Goal: Task Accomplishment & Management: Complete application form

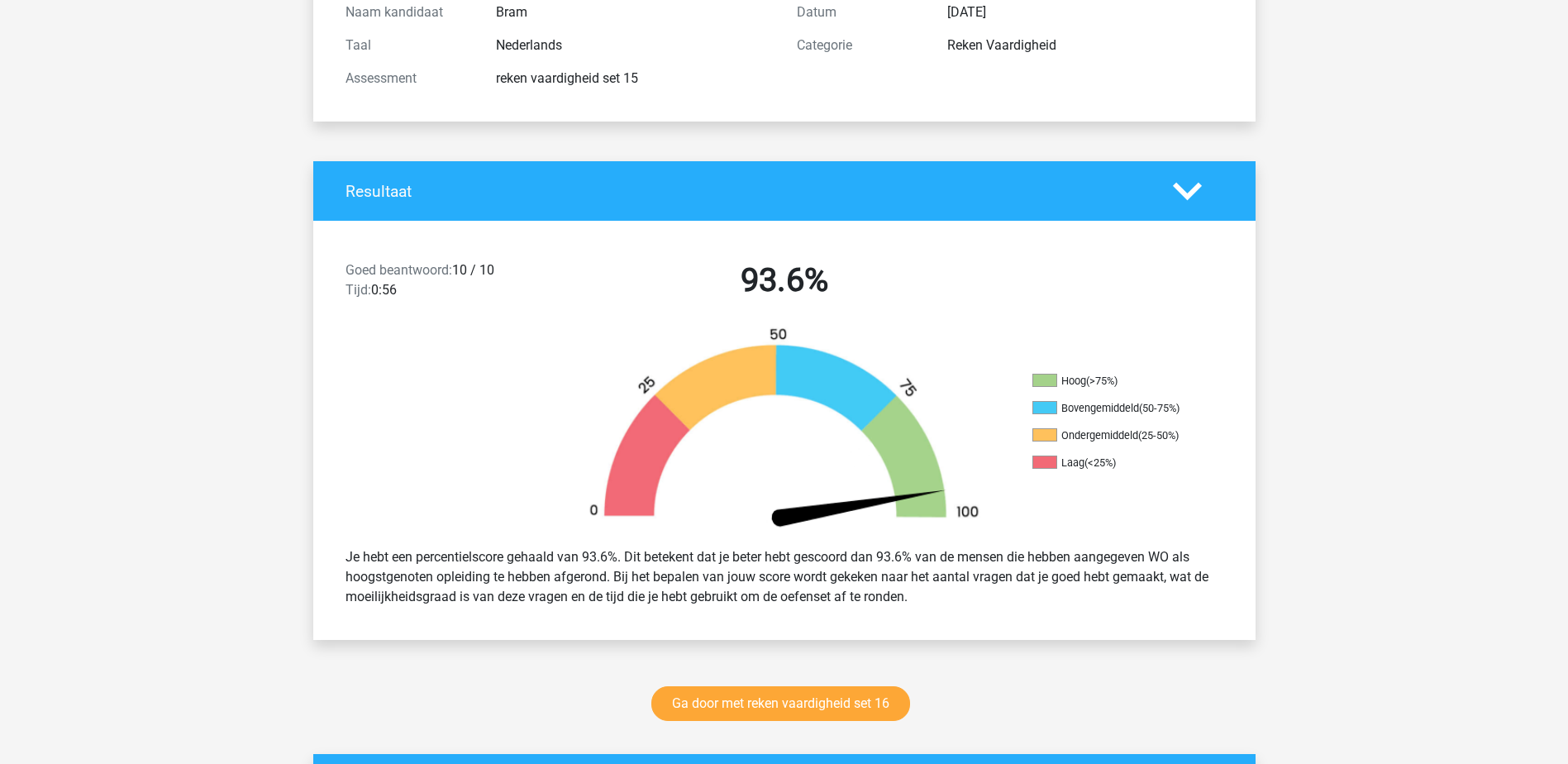
scroll to position [414, 0]
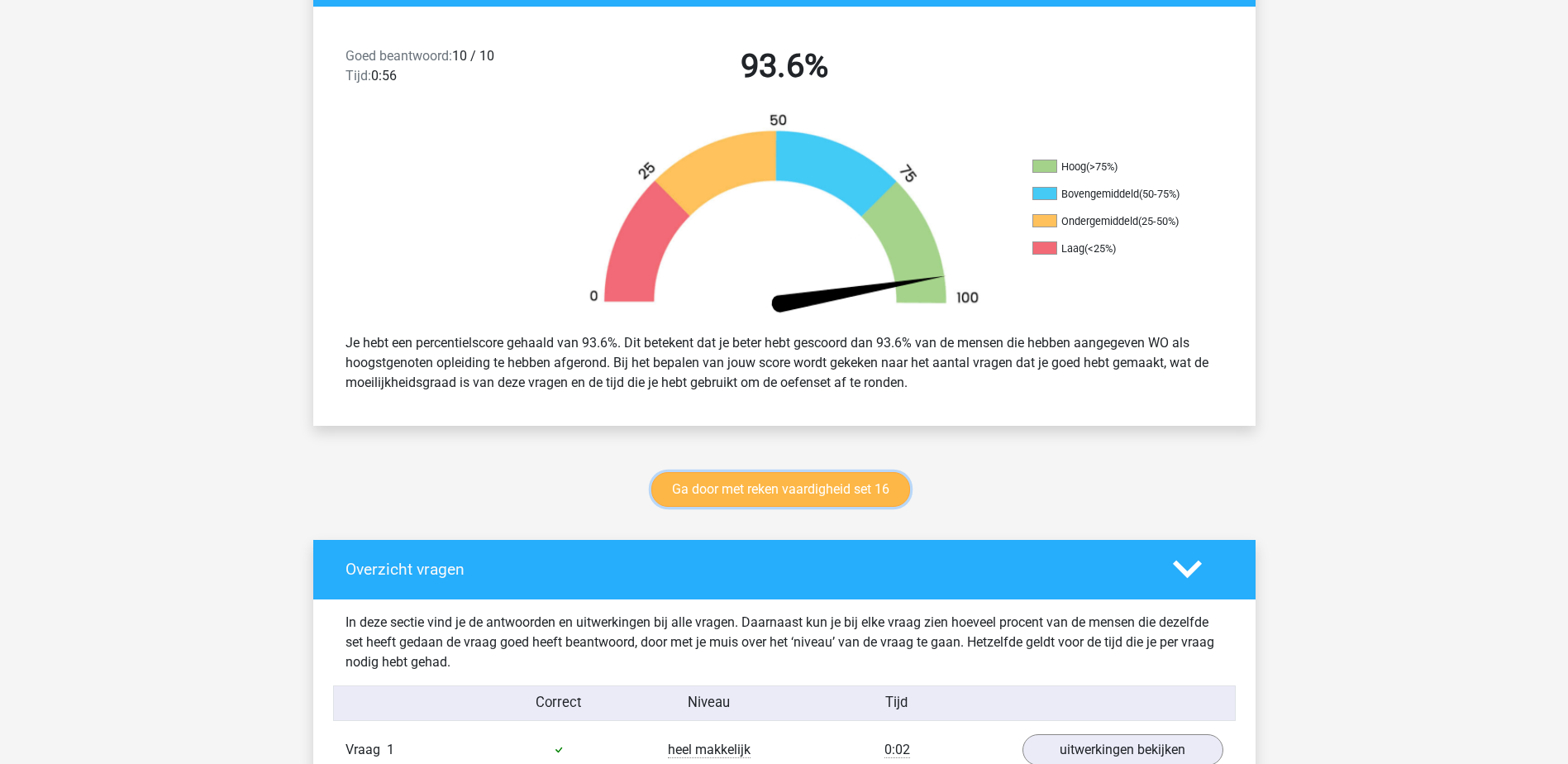
click at [838, 483] on link "Ga door met reken vaardigheid set 16" at bounding box center [780, 489] width 259 height 35
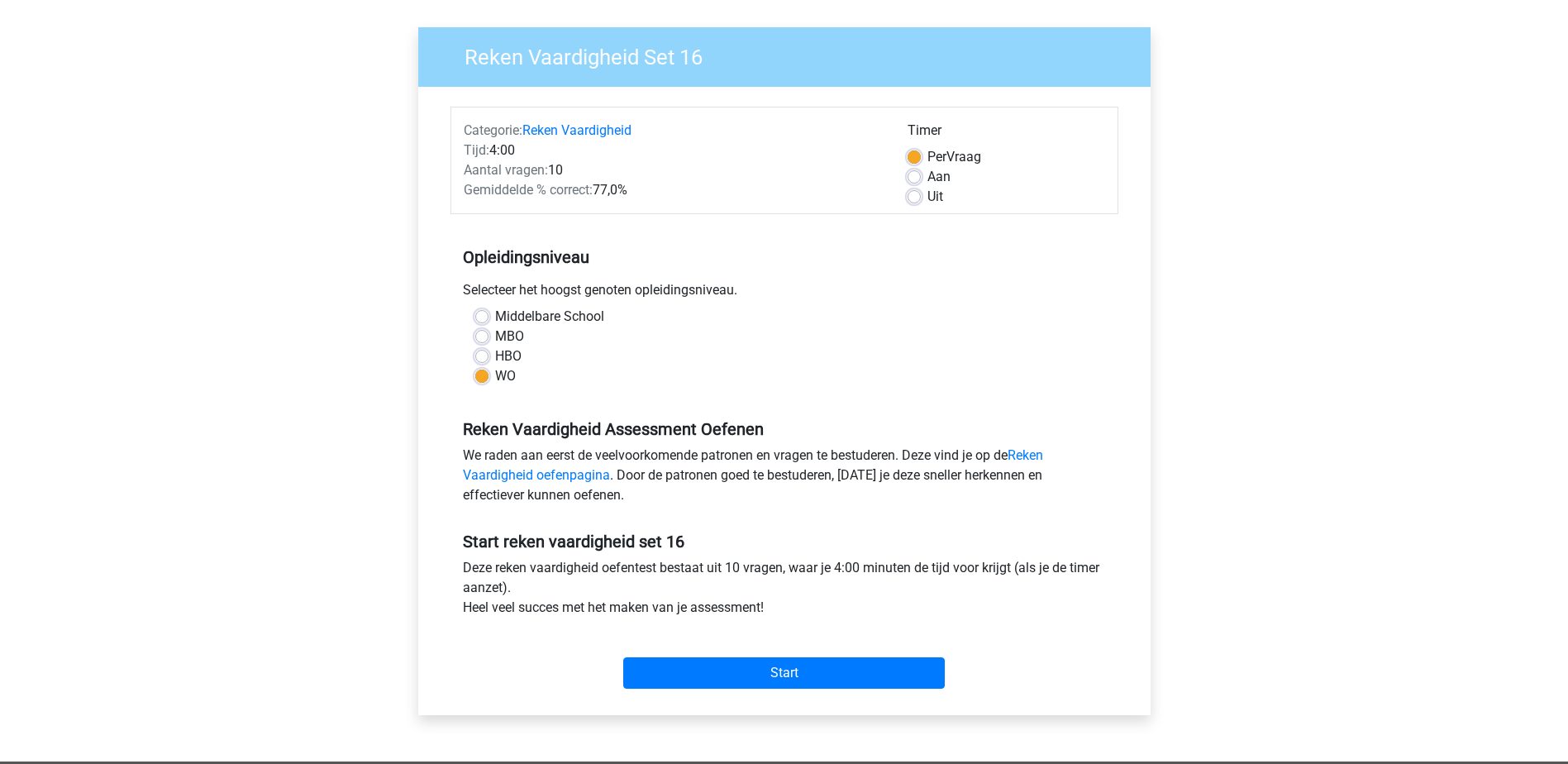
scroll to position [331, 0]
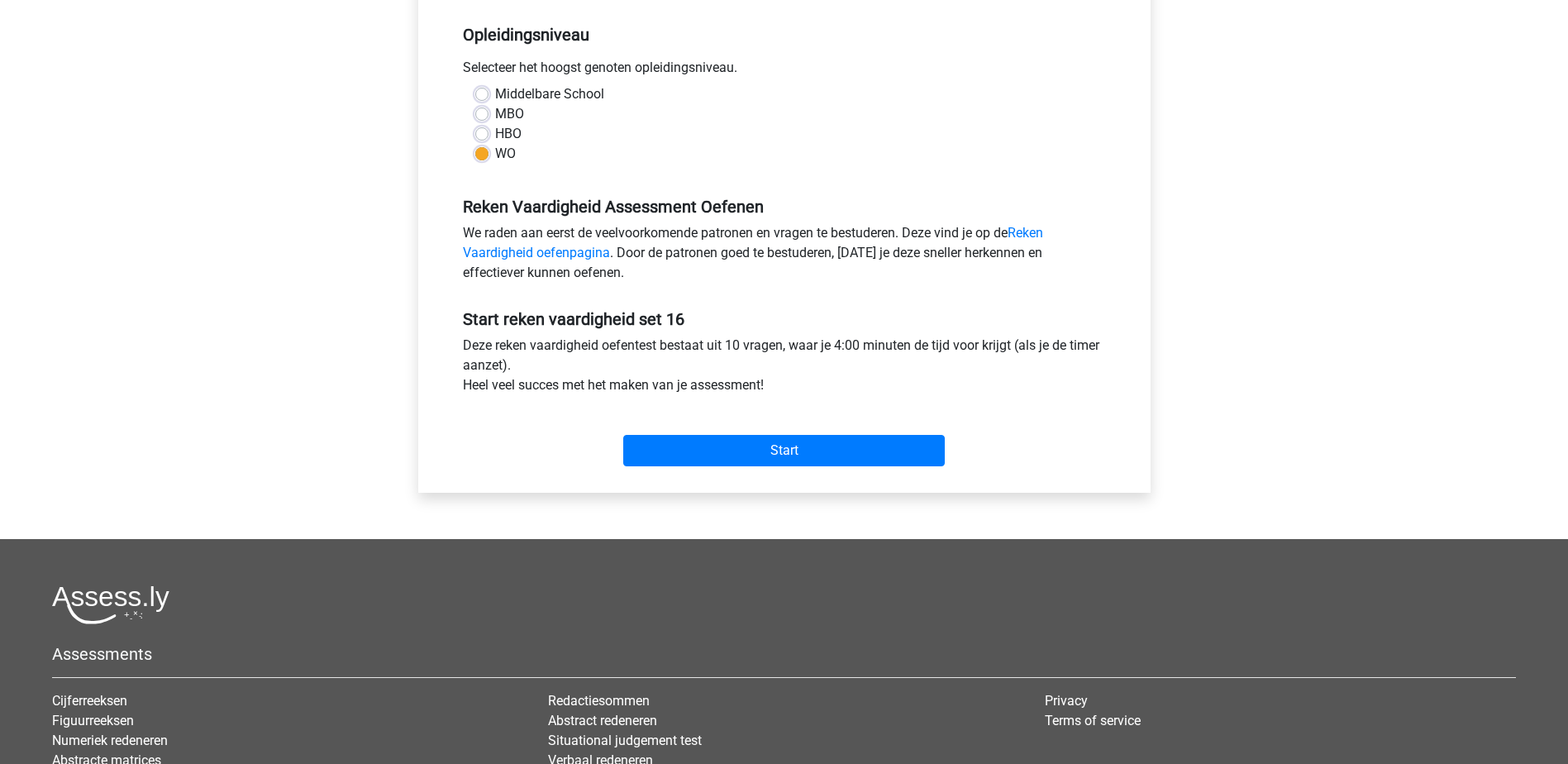
click at [842, 467] on div "Start" at bounding box center [784, 437] width 668 height 71
click at [843, 463] on input "Start" at bounding box center [784, 450] width 322 height 31
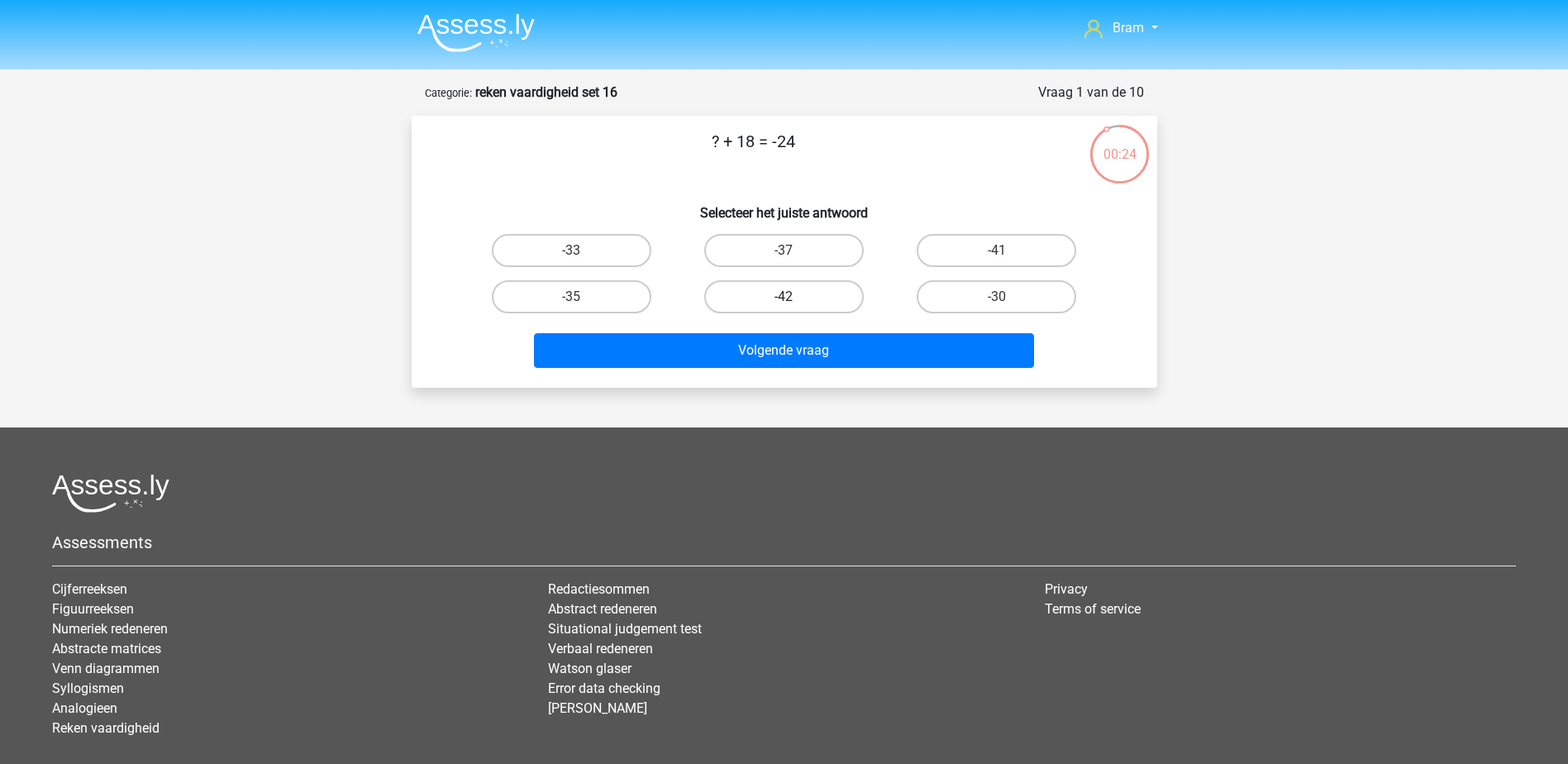
click at [792, 309] on label "-42" at bounding box center [784, 297] width 159 height 33
click at [792, 307] on input "-42" at bounding box center [789, 302] width 11 height 11
radio input "true"
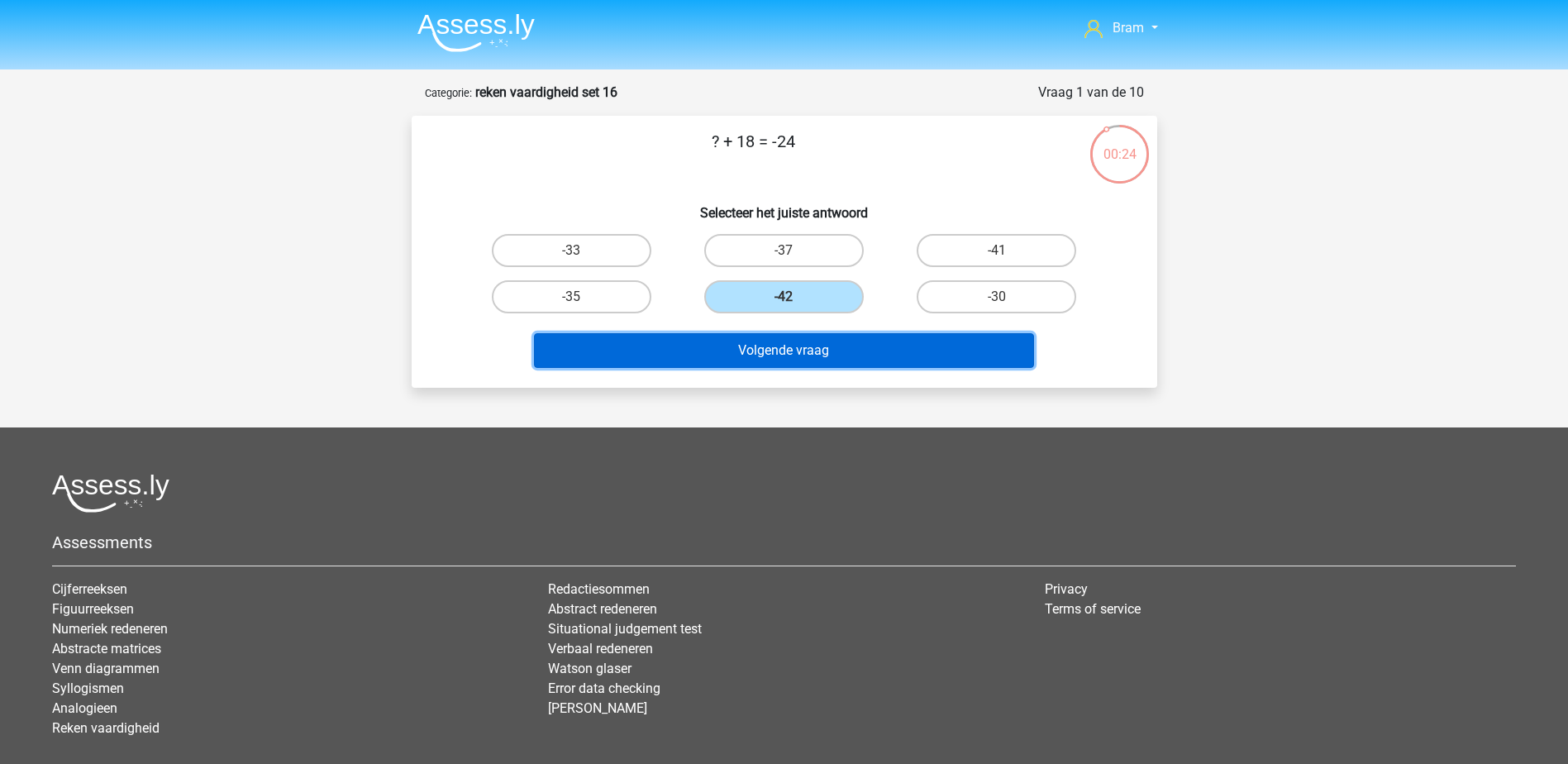
click at [801, 351] on button "Volgende vraag" at bounding box center [784, 350] width 500 height 35
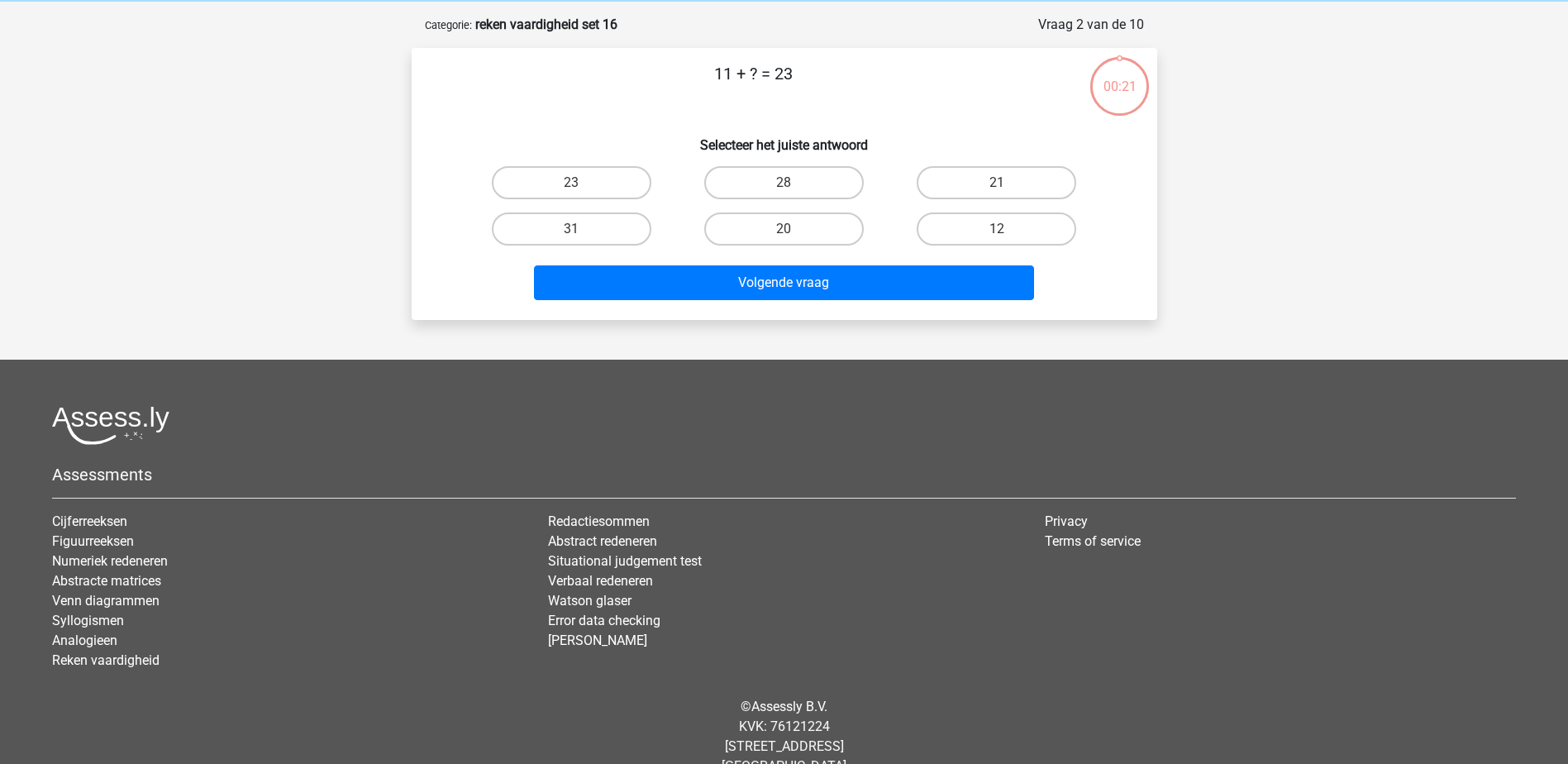
scroll to position [83, 0]
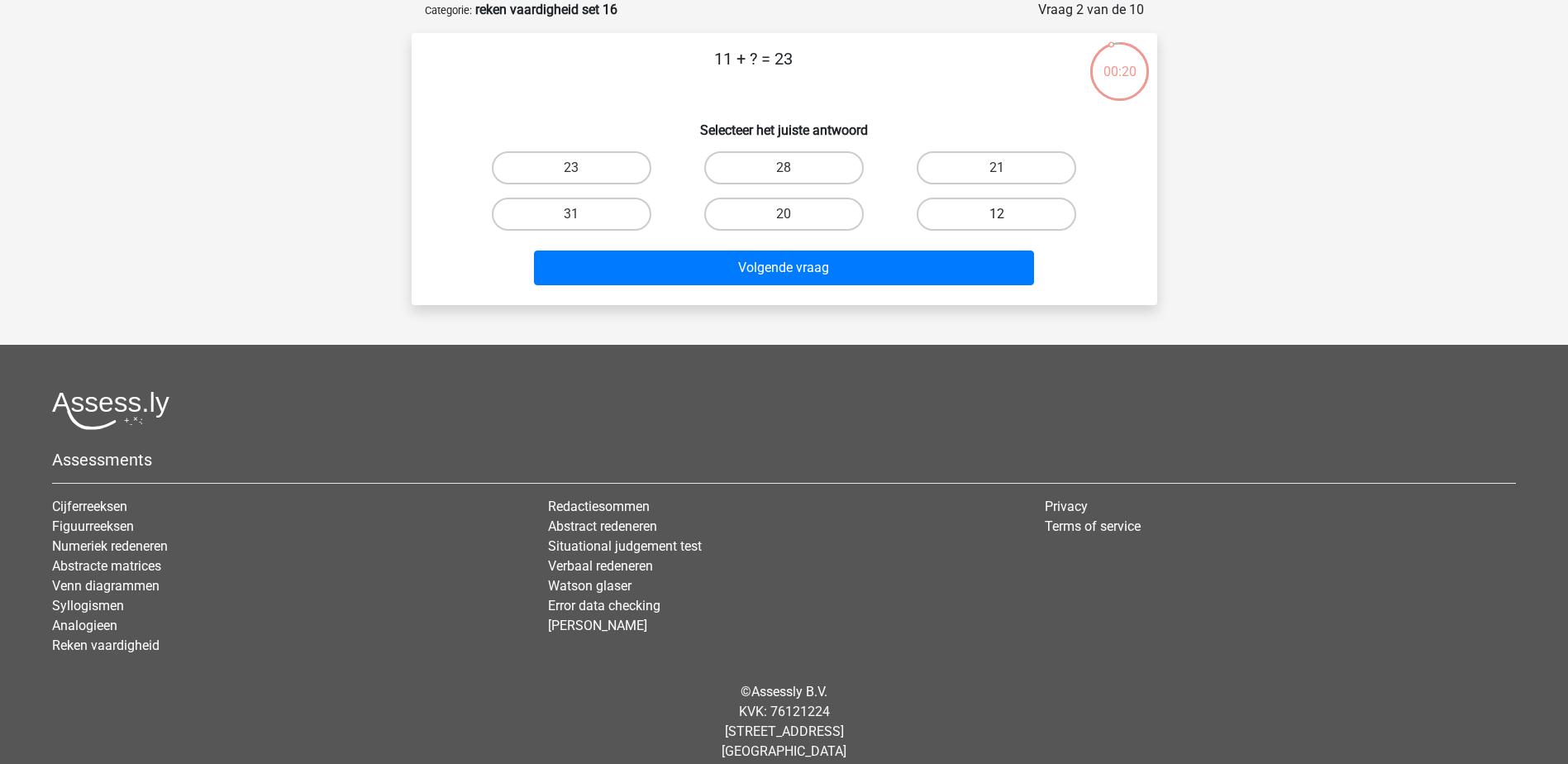
click at [1046, 216] on label "12" at bounding box center [996, 214] width 159 height 33
click at [1008, 216] on input "12" at bounding box center [1002, 219] width 11 height 11
radio input "true"
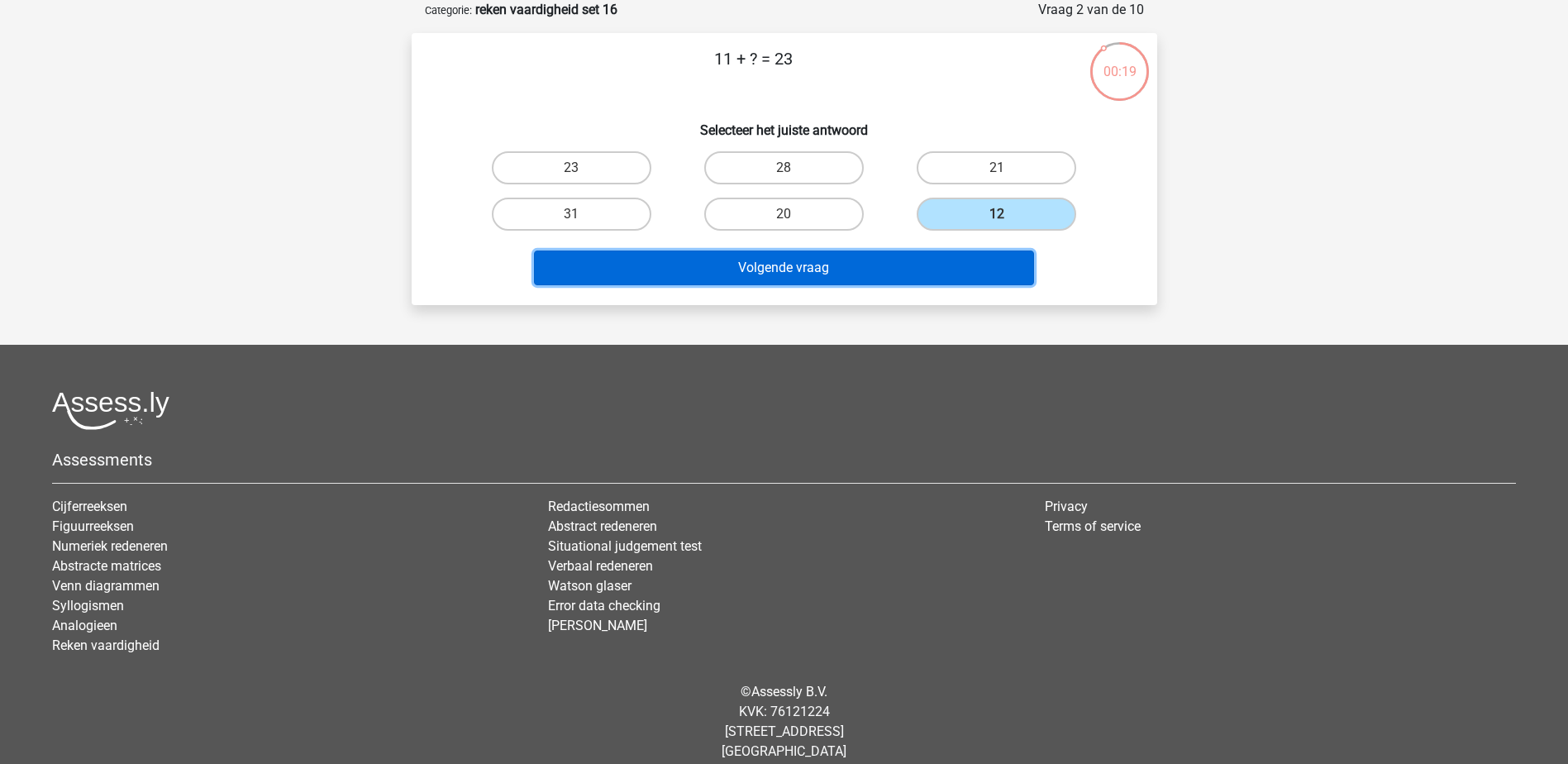
click at [958, 267] on button "Volgende vraag" at bounding box center [784, 267] width 500 height 35
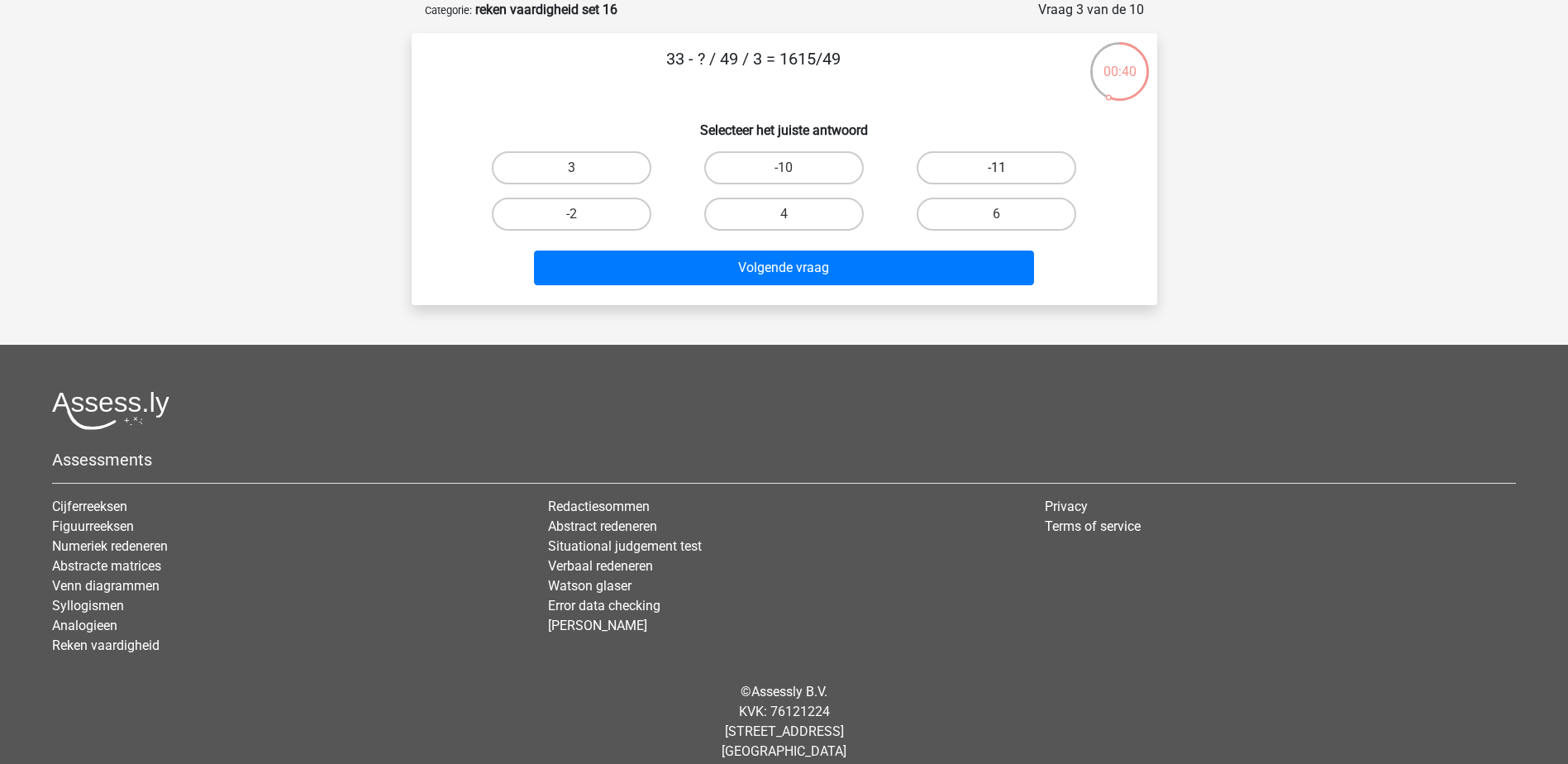
click at [982, 165] on label "-11" at bounding box center [996, 168] width 159 height 33
click at [997, 168] on input "-11" at bounding box center [1002, 173] width 11 height 11
radio input "true"
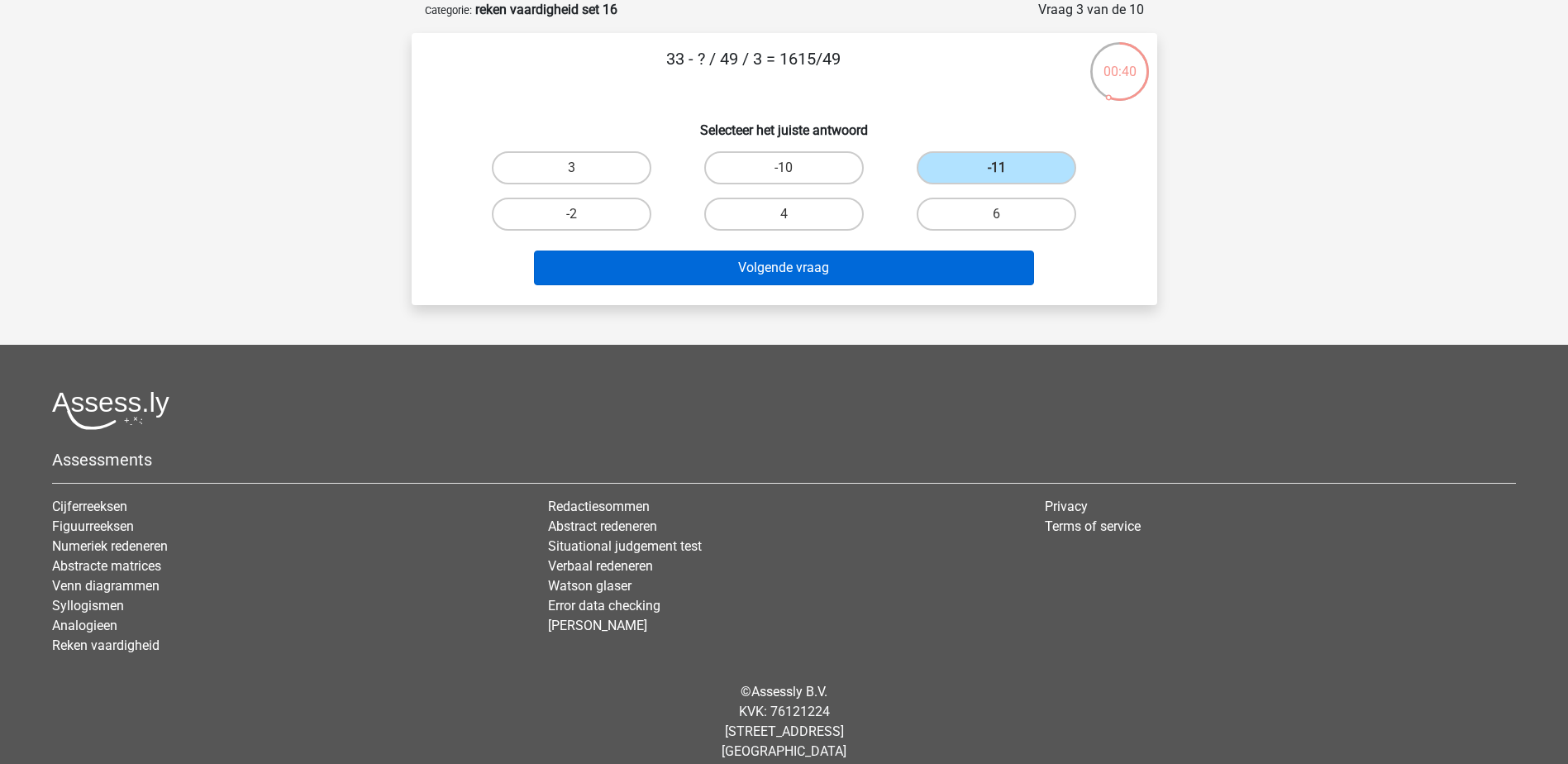
click at [931, 250] on div "Volgende vraag" at bounding box center [784, 264] width 693 height 55
click at [927, 270] on button "Volgende vraag" at bounding box center [784, 267] width 500 height 35
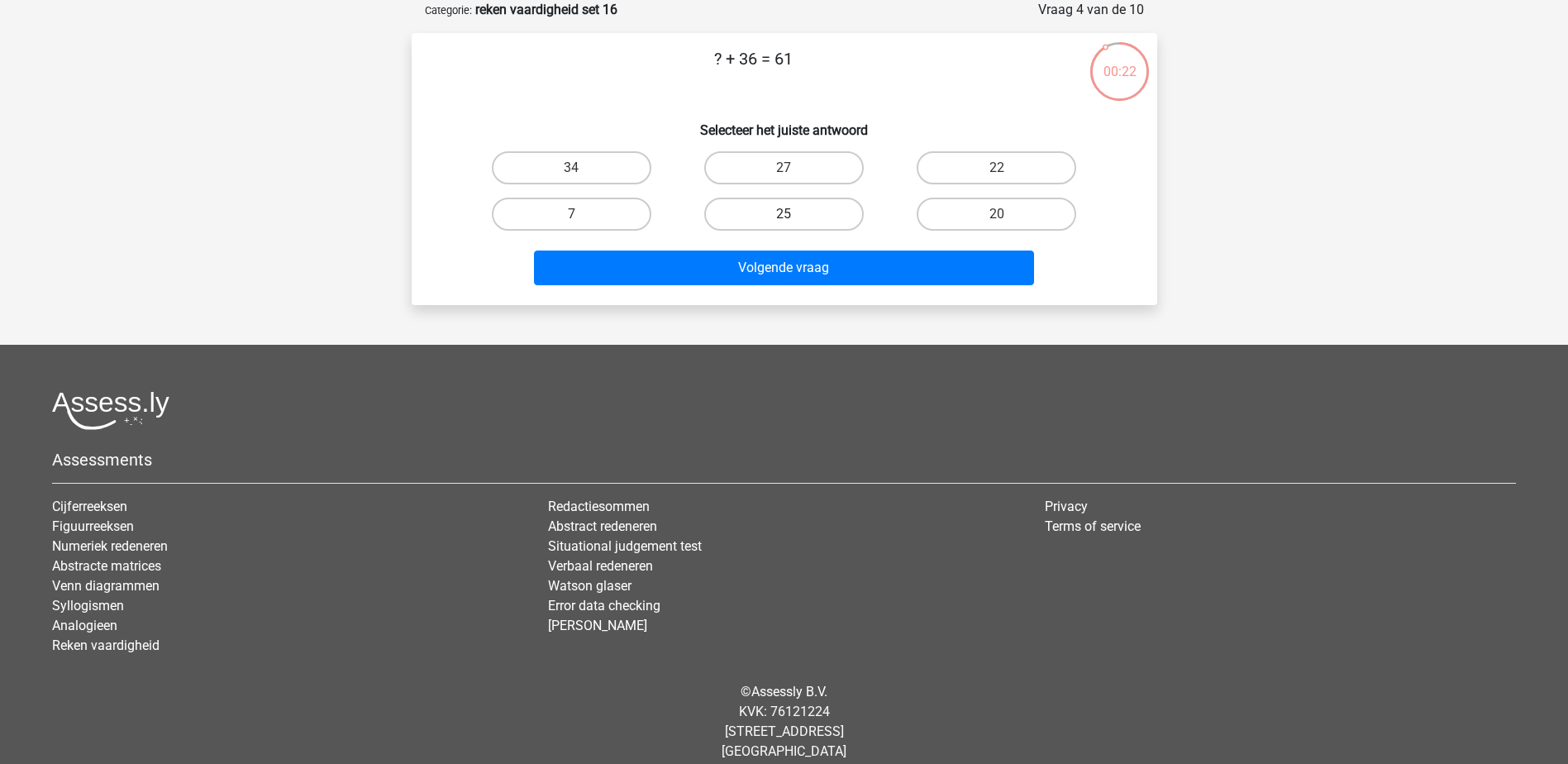
click at [781, 219] on label "25" at bounding box center [784, 214] width 159 height 33
click at [784, 219] on input "25" at bounding box center [789, 219] width 11 height 11
radio input "true"
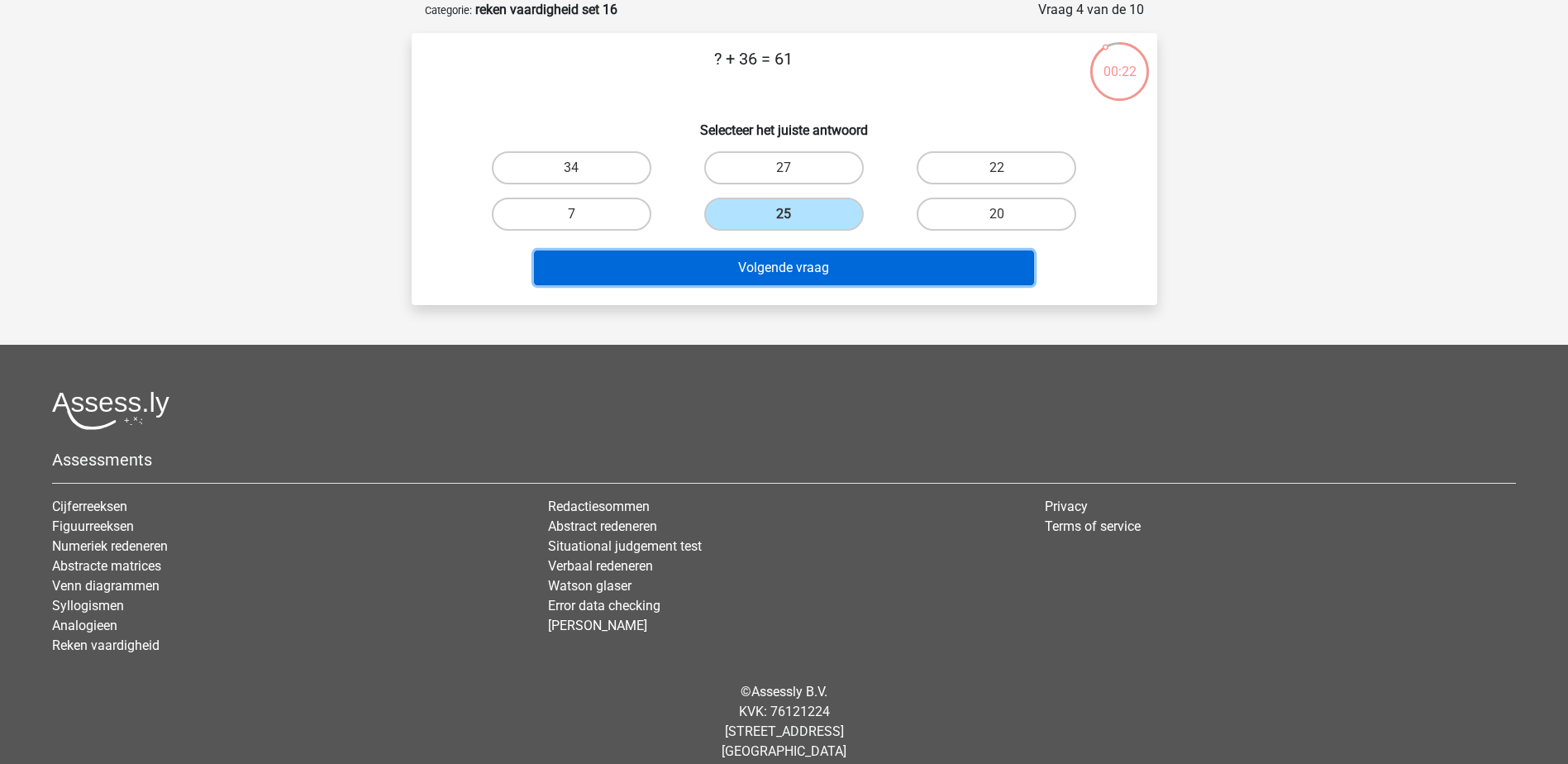
click at [805, 275] on button "Volgende vraag" at bounding box center [784, 267] width 500 height 35
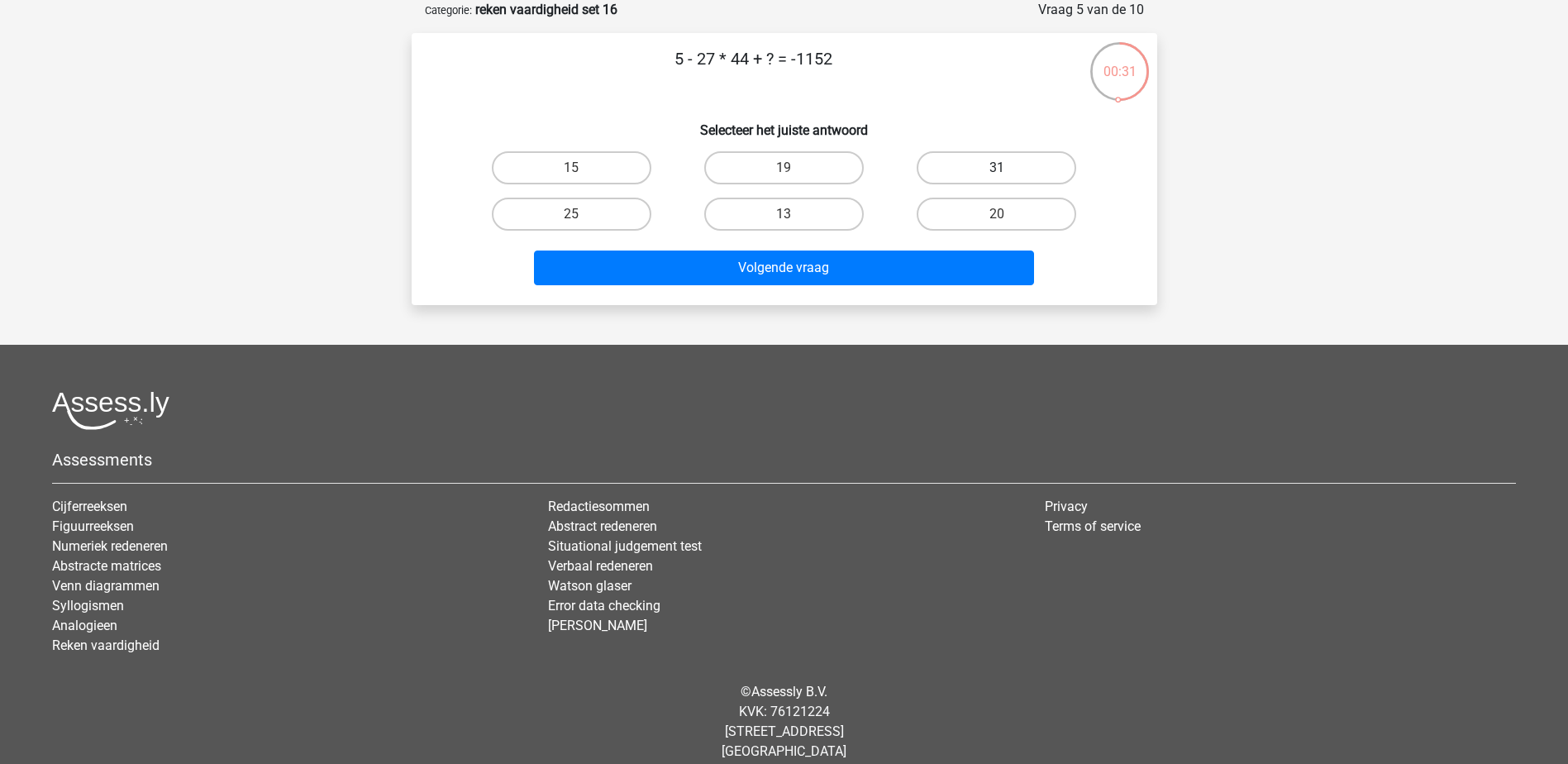
click at [1030, 158] on label "31" at bounding box center [996, 168] width 159 height 33
click at [1008, 168] on input "31" at bounding box center [1002, 173] width 11 height 11
radio input "true"
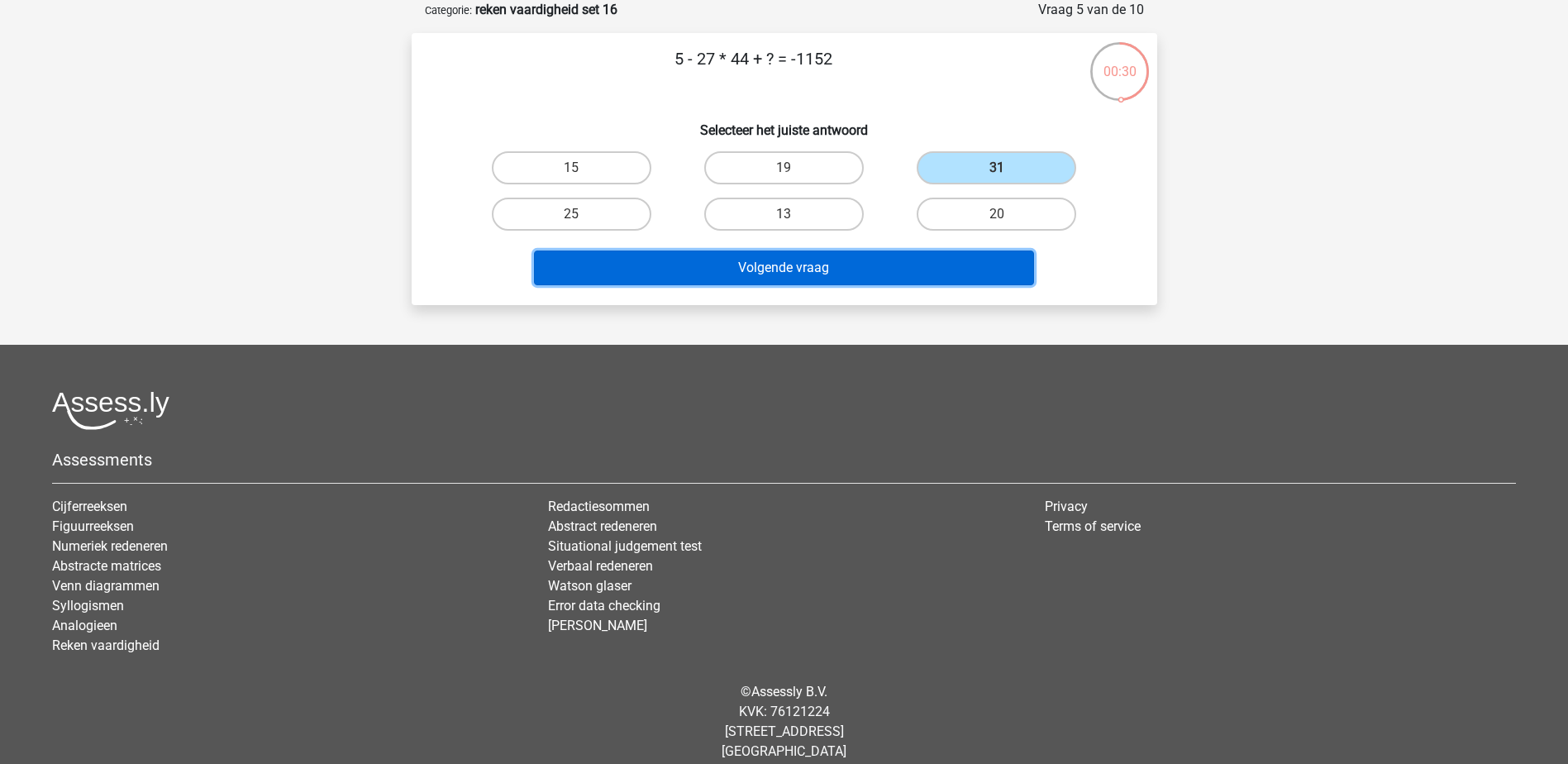
click at [944, 286] on button "Volgende vraag" at bounding box center [784, 267] width 500 height 35
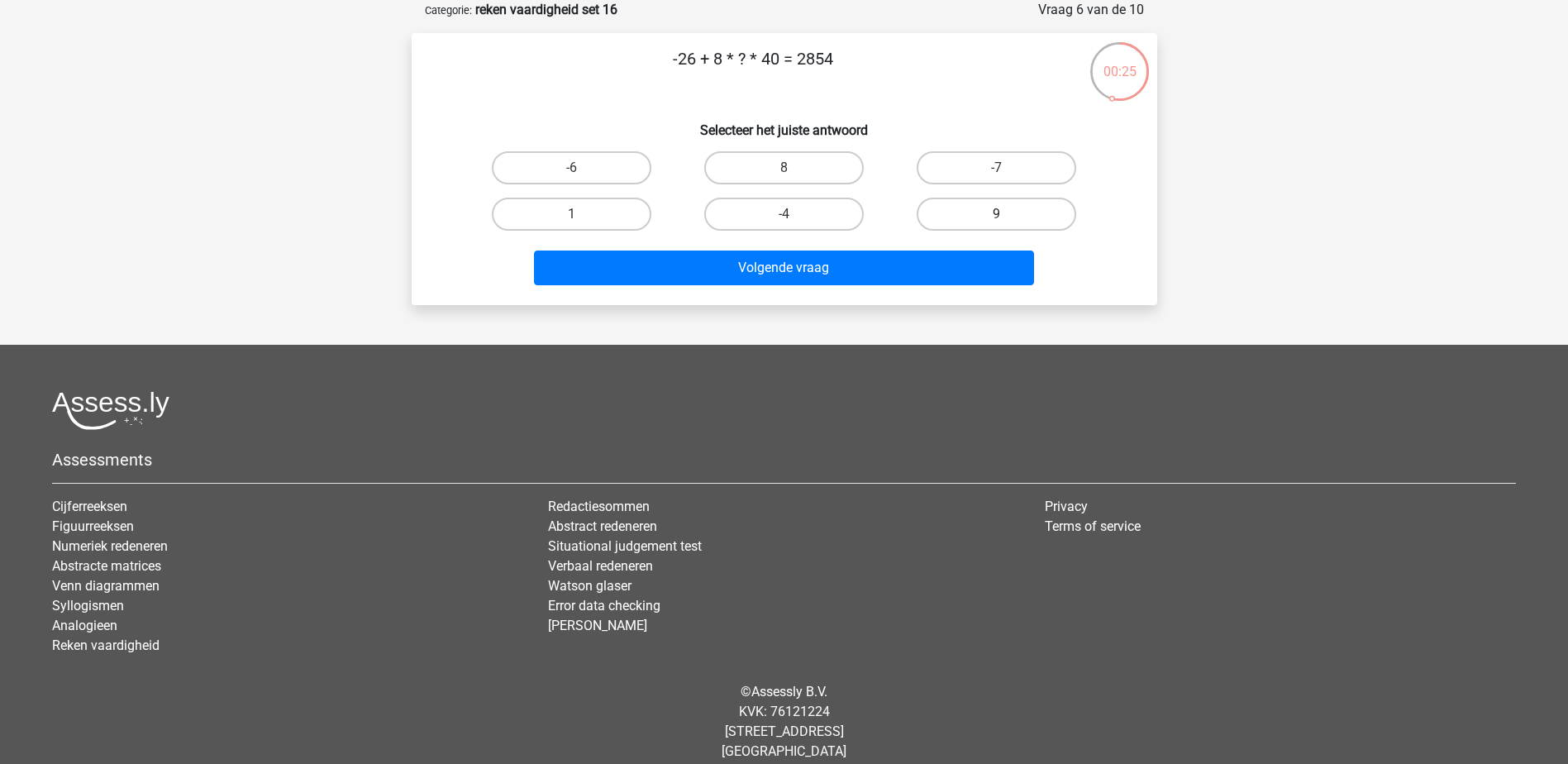
click at [1033, 223] on label "9" at bounding box center [996, 214] width 159 height 33
click at [1008, 223] on input "9" at bounding box center [1002, 219] width 11 height 11
radio input "true"
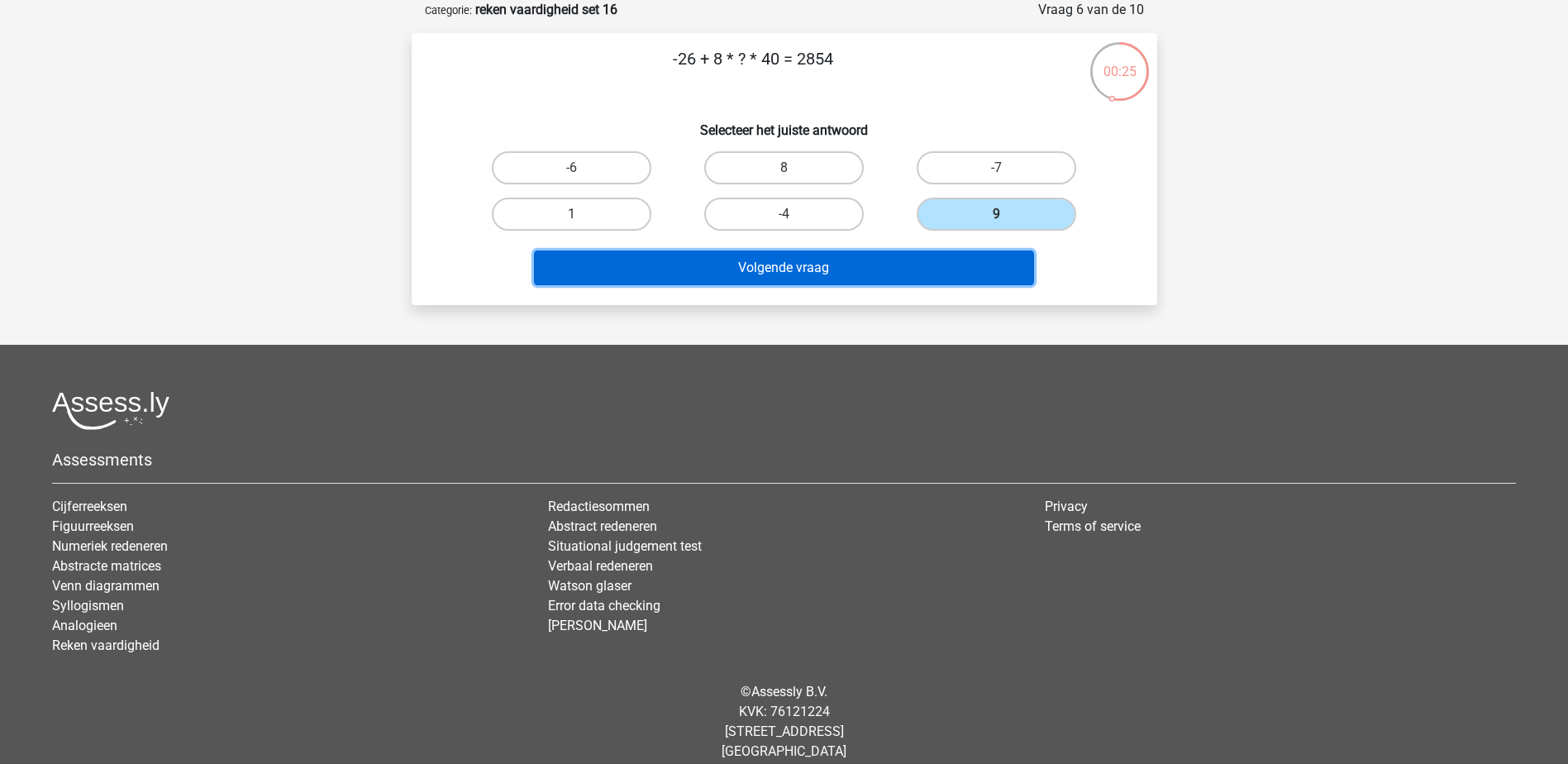
click at [1010, 255] on button "Volgende vraag" at bounding box center [784, 267] width 500 height 35
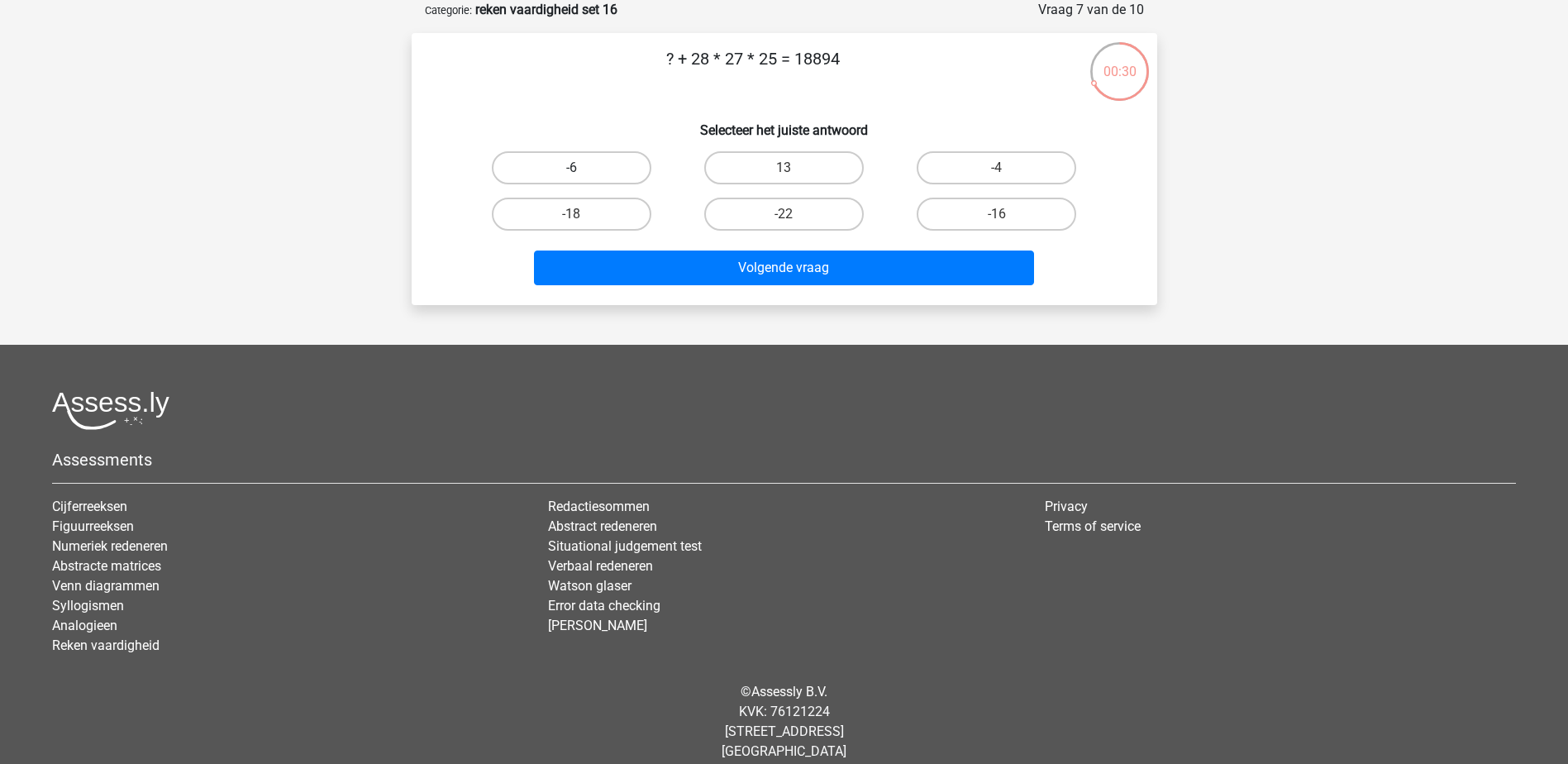
click at [598, 161] on label "-6" at bounding box center [571, 168] width 159 height 33
click at [582, 168] on input "-6" at bounding box center [576, 173] width 11 height 11
radio input "true"
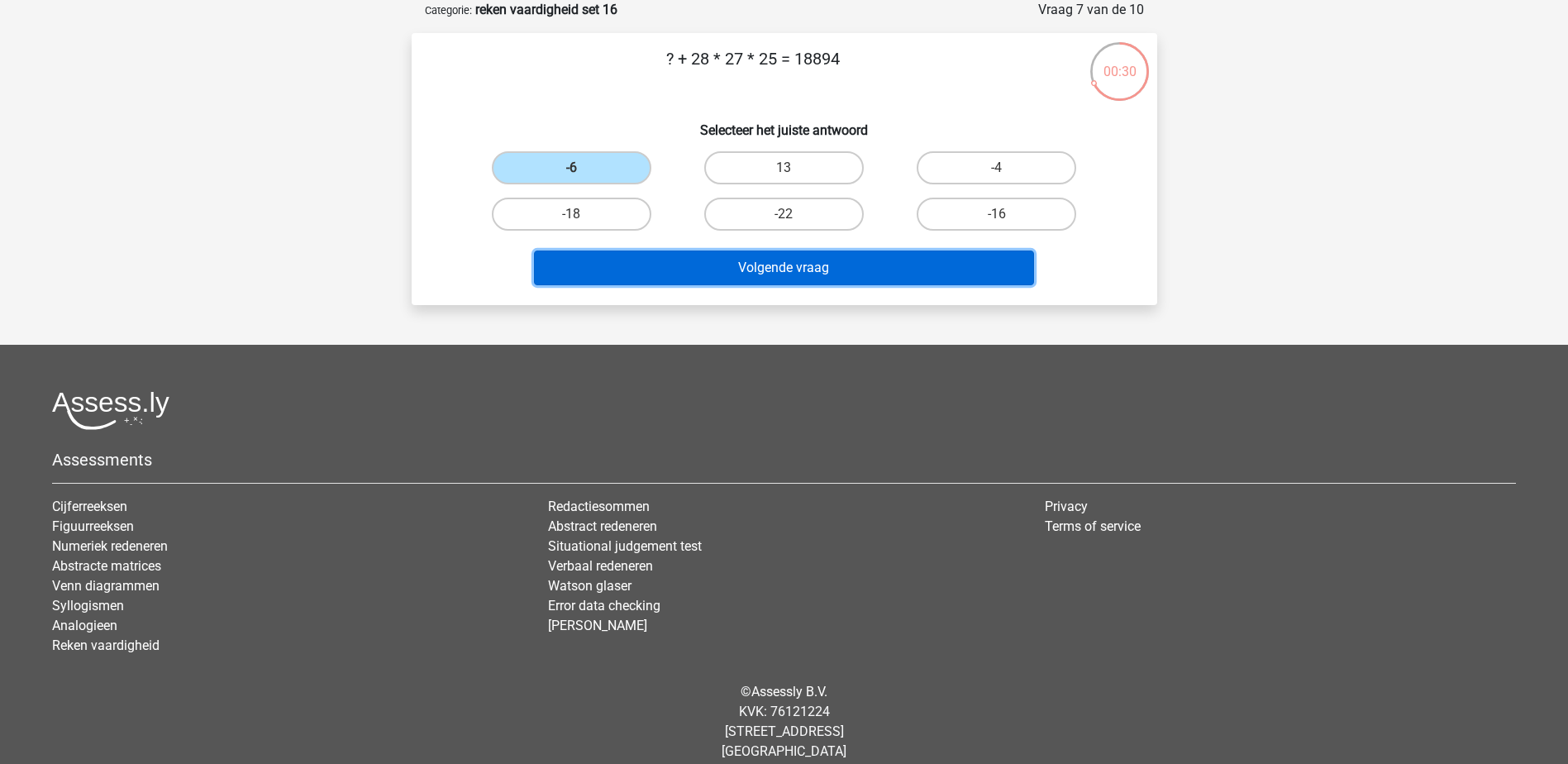
drag, startPoint x: 688, startPoint y: 259, endPoint x: 708, endPoint y: 257, distance: 20.1
click at [697, 258] on button "Volgende vraag" at bounding box center [784, 267] width 500 height 35
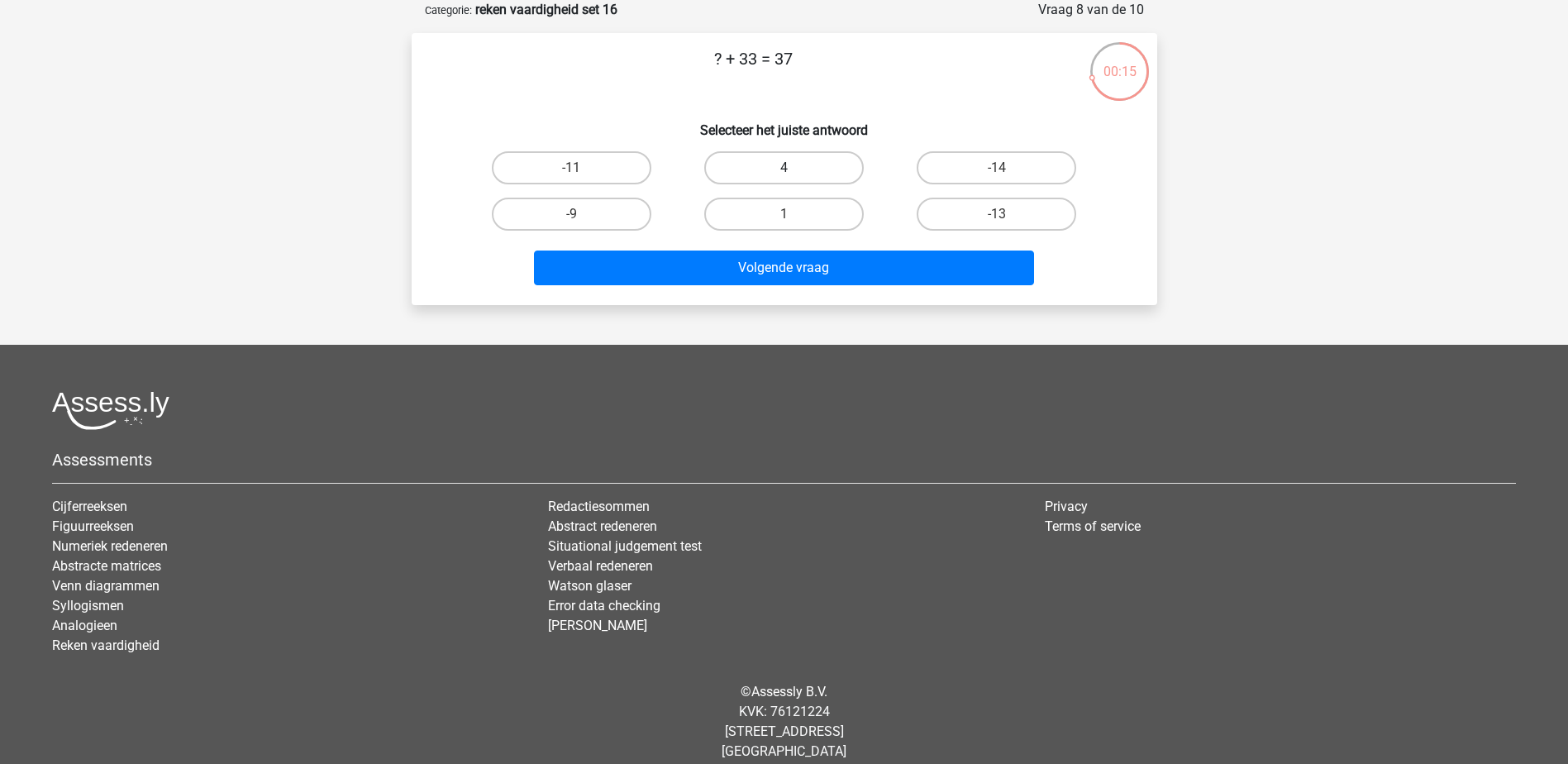
click at [775, 164] on label "4" at bounding box center [784, 168] width 159 height 33
click at [784, 168] on input "4" at bounding box center [789, 173] width 11 height 11
radio input "true"
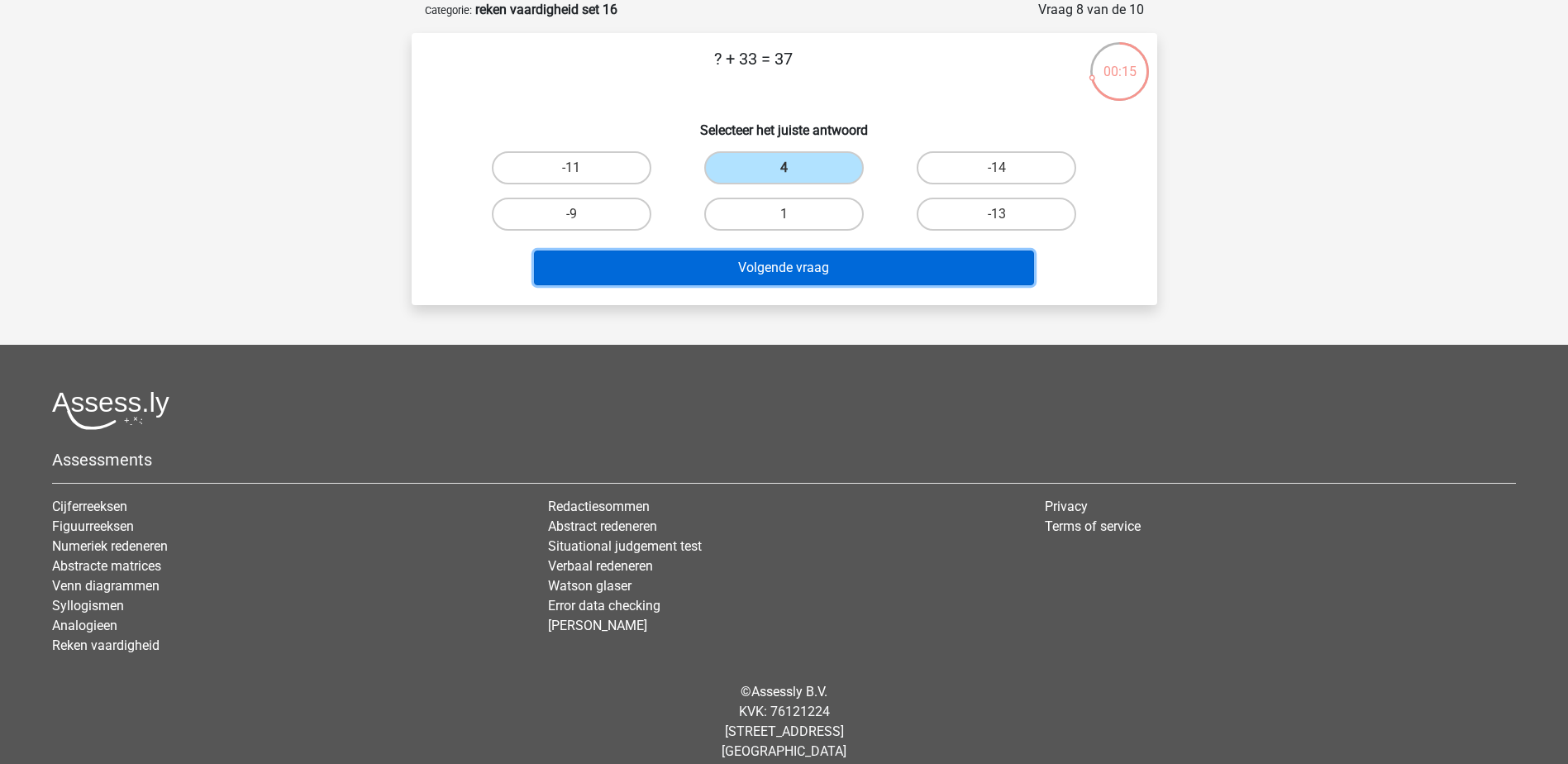
click at [804, 252] on button "Volgende vraag" at bounding box center [784, 267] width 500 height 35
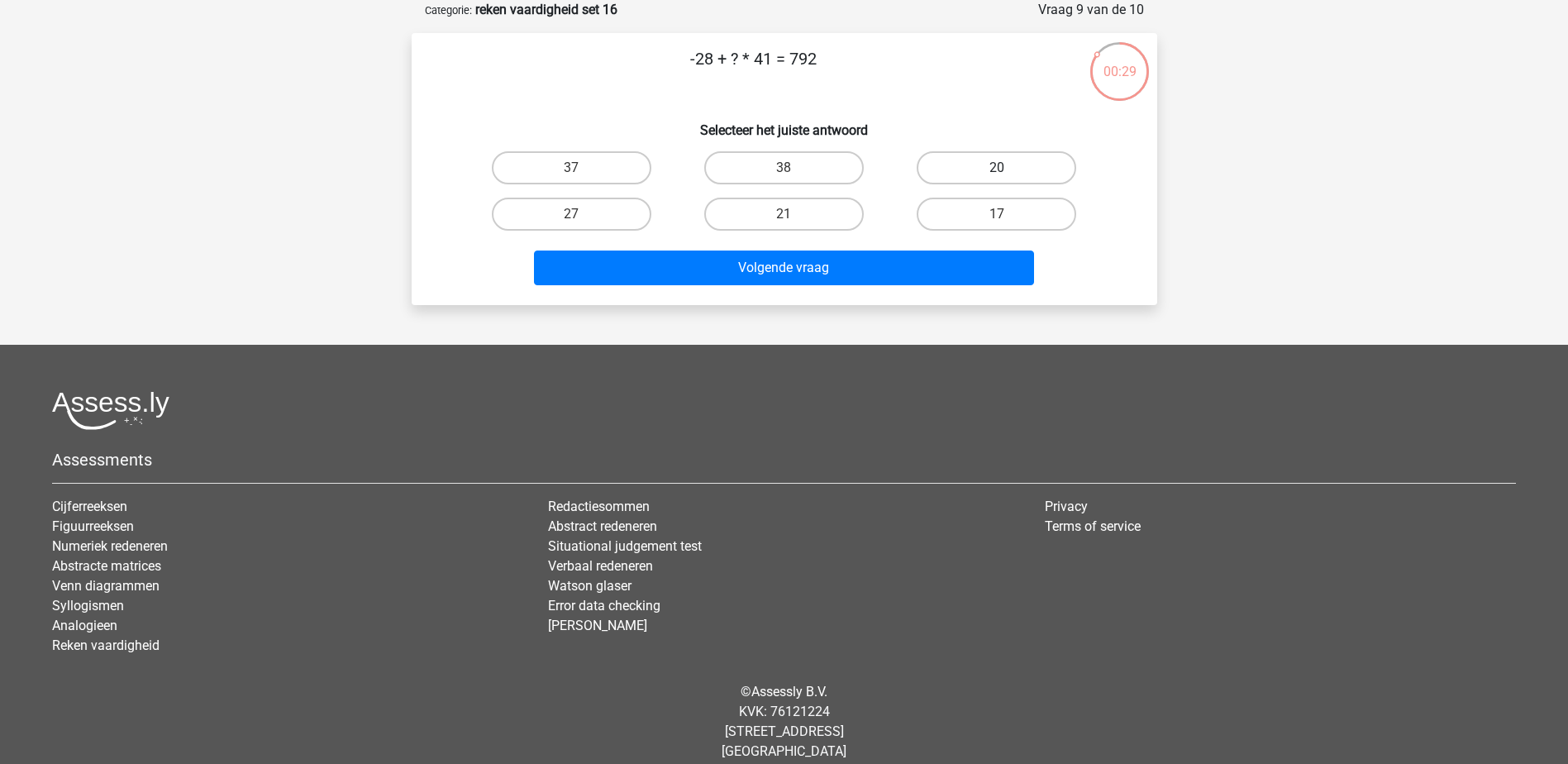
click at [1025, 158] on label "20" at bounding box center [996, 168] width 159 height 33
click at [1008, 168] on input "20" at bounding box center [1002, 173] width 11 height 11
radio input "true"
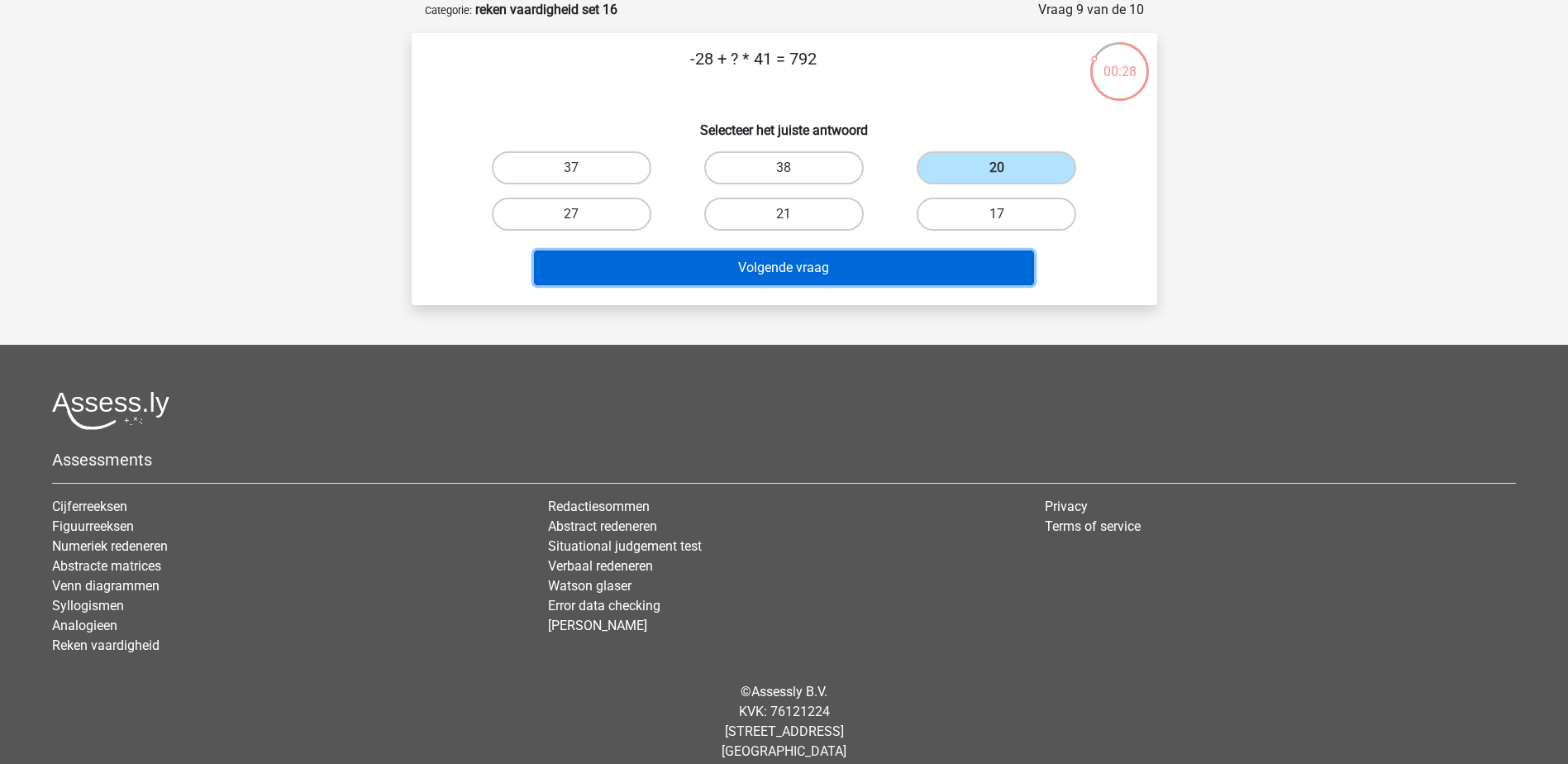
click at [981, 266] on button "Volgende vraag" at bounding box center [784, 267] width 500 height 35
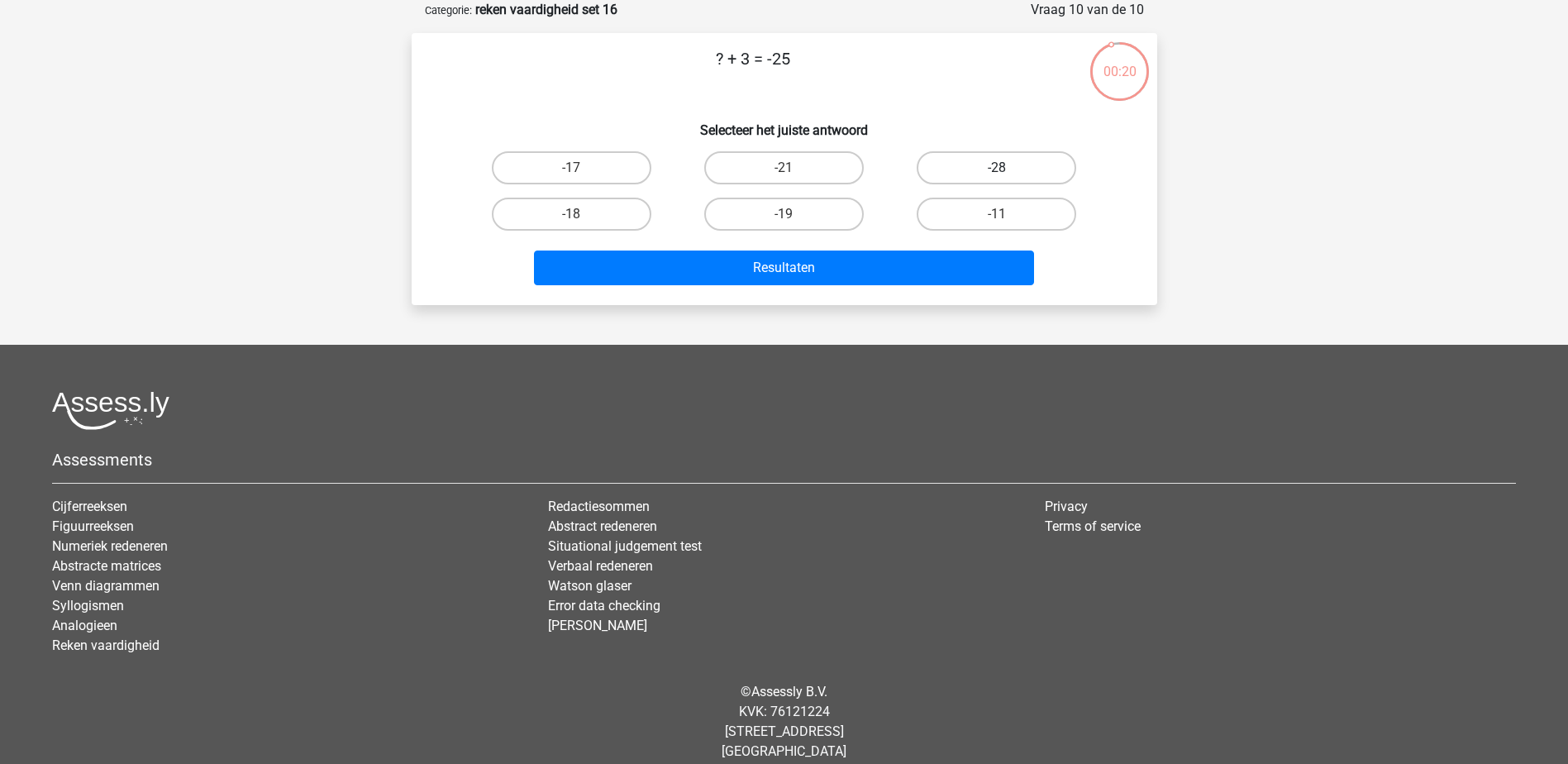
click at [996, 164] on label "-28" at bounding box center [996, 168] width 159 height 33
click at [997, 168] on input "-28" at bounding box center [1002, 173] width 11 height 11
radio input "true"
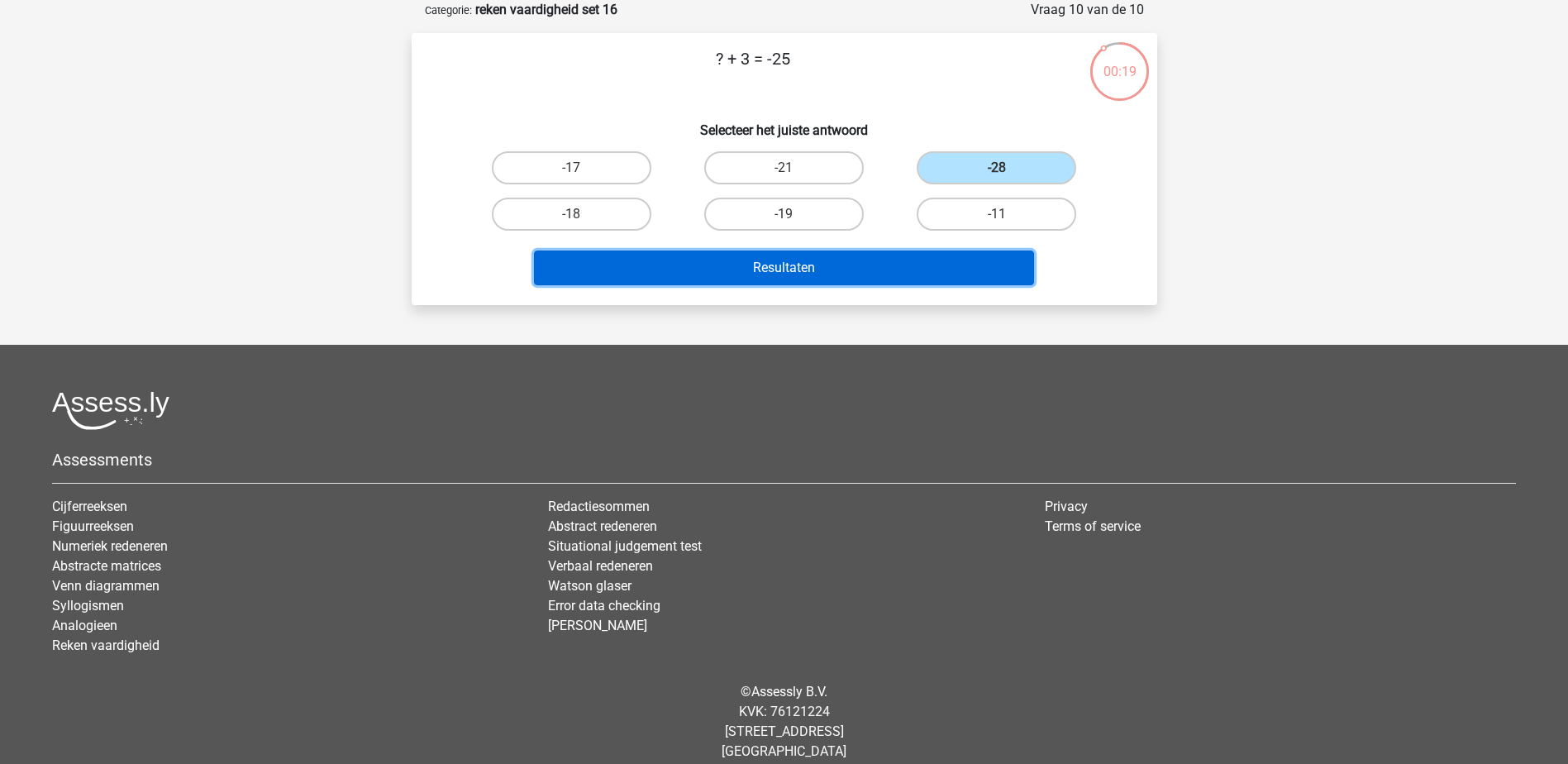
drag, startPoint x: 977, startPoint y: 270, endPoint x: 1062, endPoint y: 265, distance: 85.1
click at [978, 271] on button "Resultaten" at bounding box center [784, 267] width 500 height 35
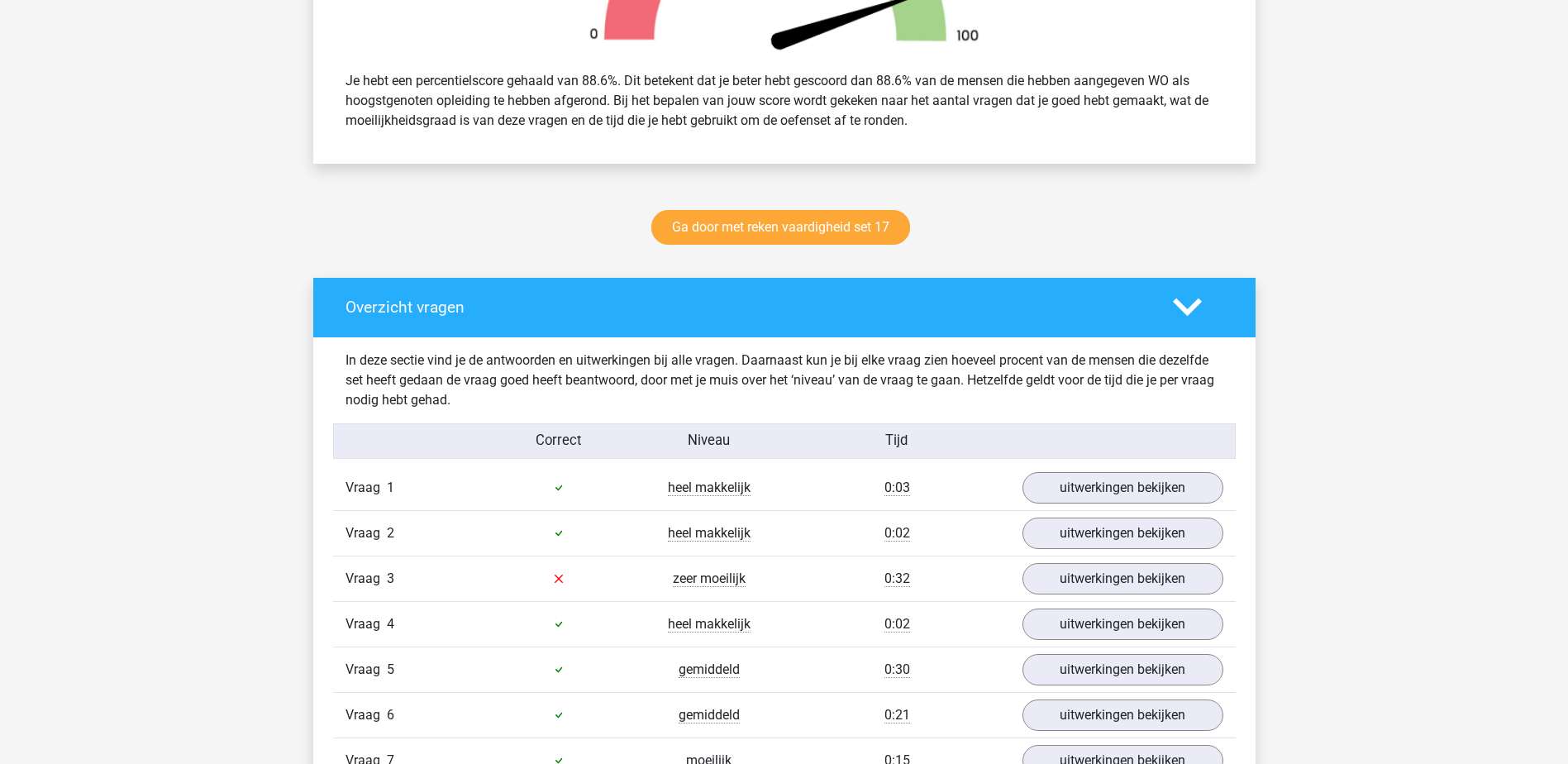
scroll to position [909, 0]
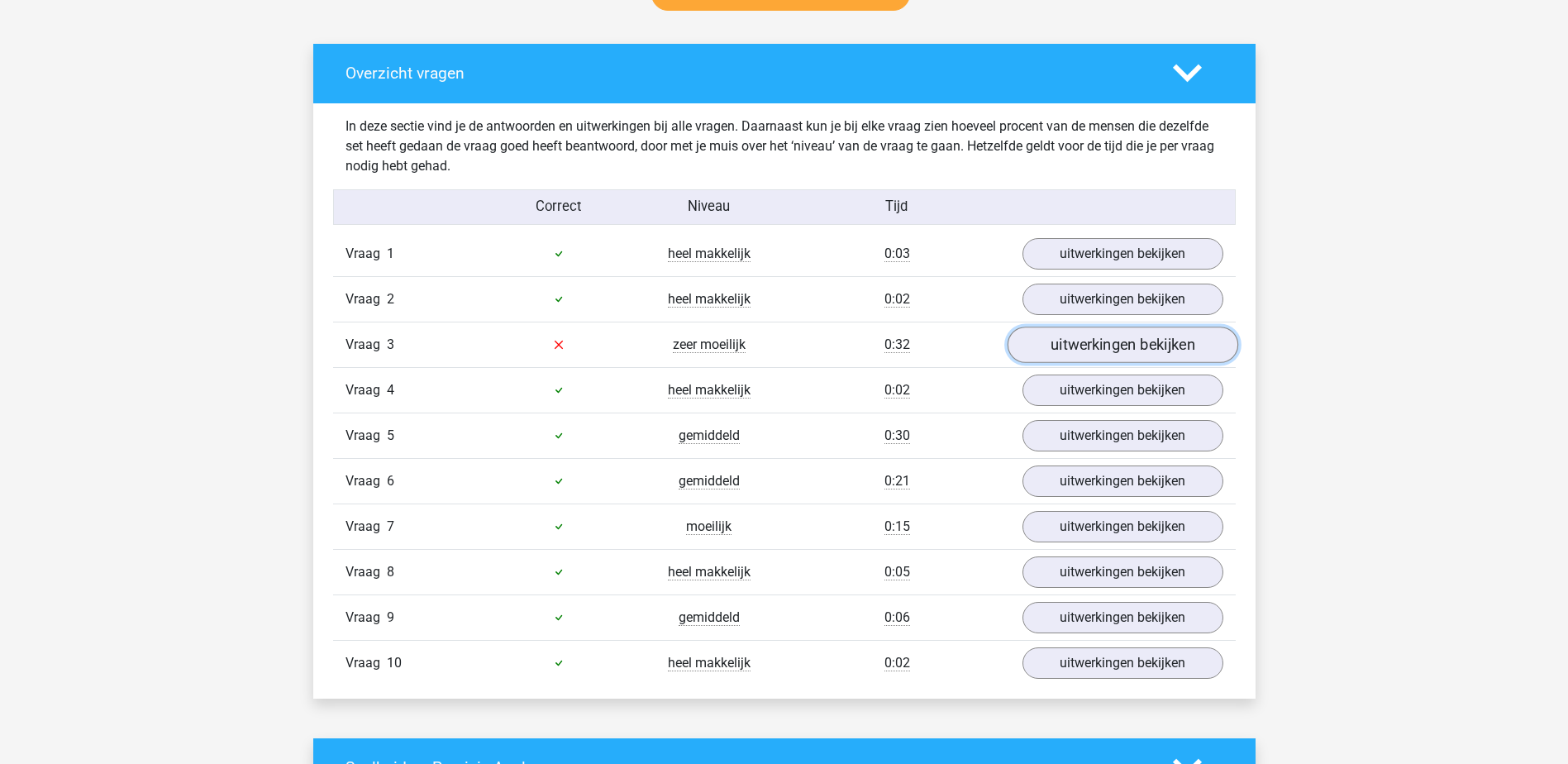
click at [1081, 339] on link "uitwerkingen bekijken" at bounding box center [1122, 345] width 231 height 36
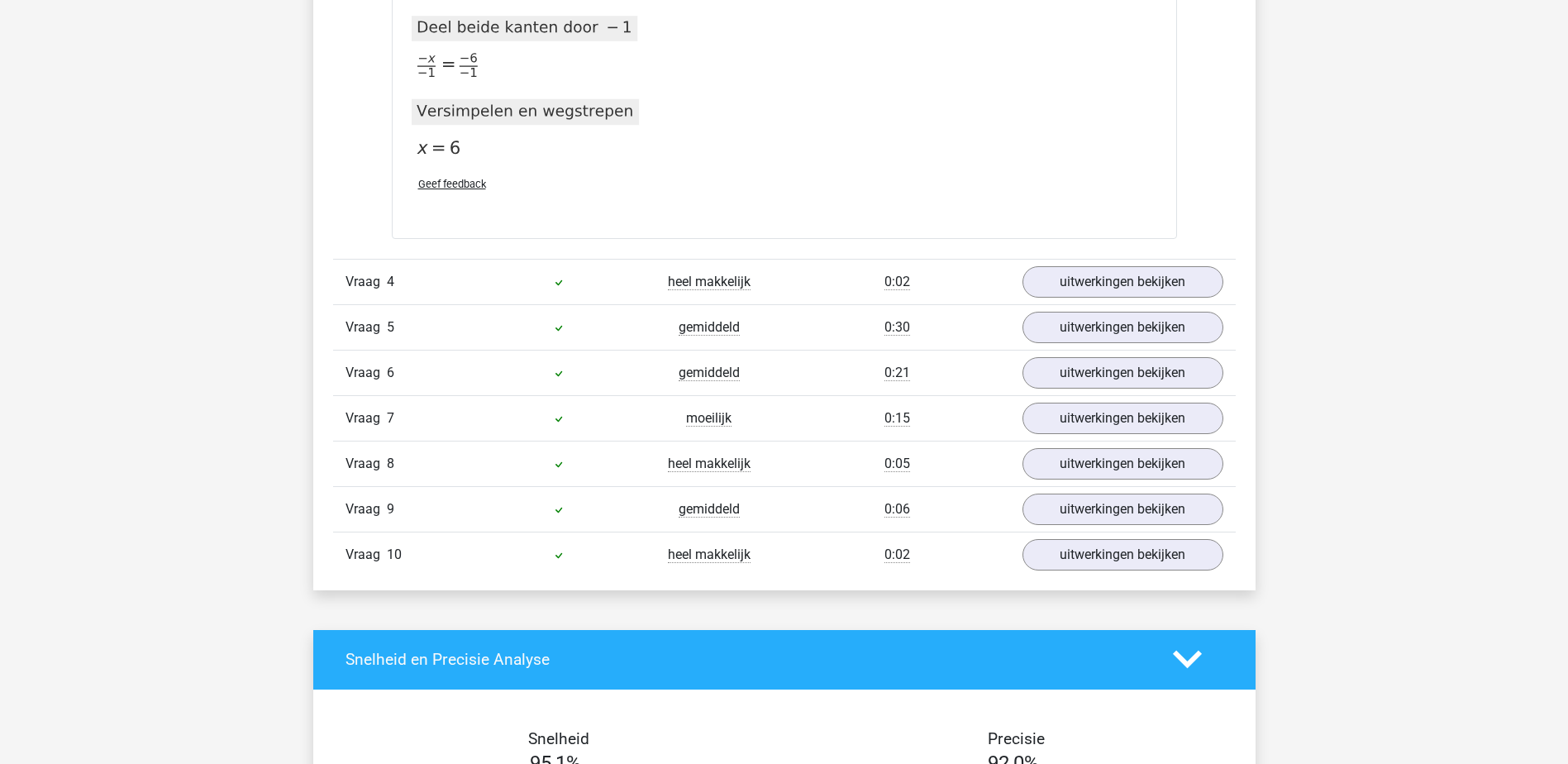
scroll to position [2989, 0]
